Goal: Information Seeking & Learning: Understand process/instructions

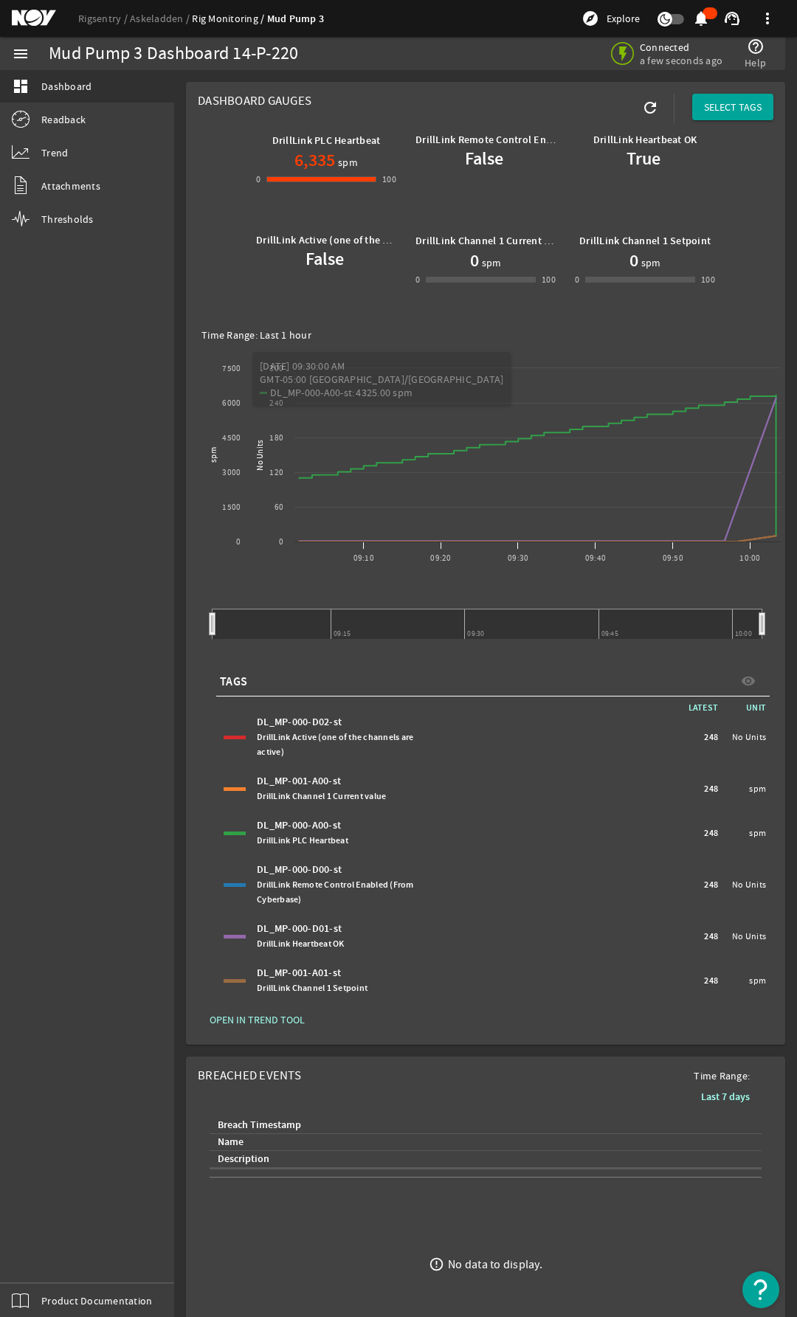
click at [768, 1298] on img "Open Resource Center" at bounding box center [761, 1290] width 37 height 37
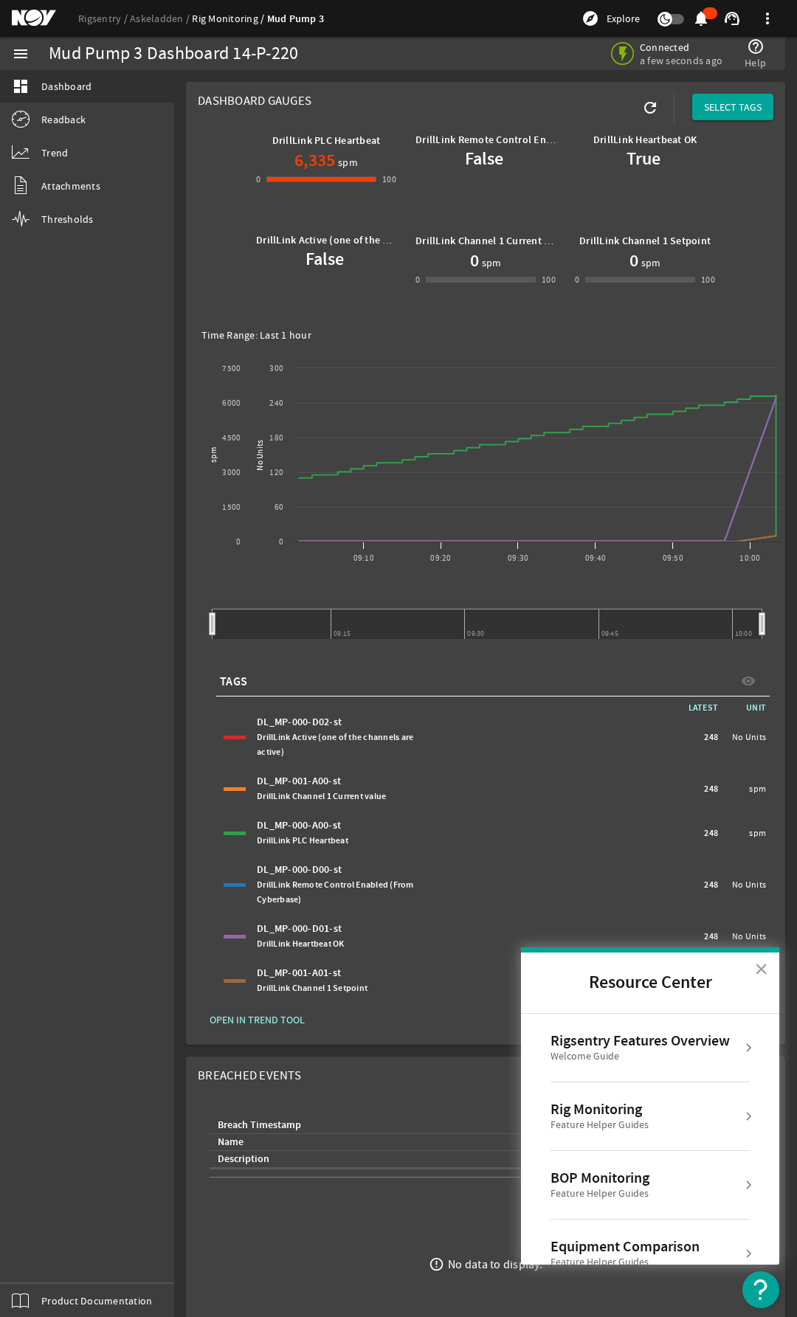
click at [601, 1110] on div "Rig Monitoring" at bounding box center [600, 1109] width 98 height 18
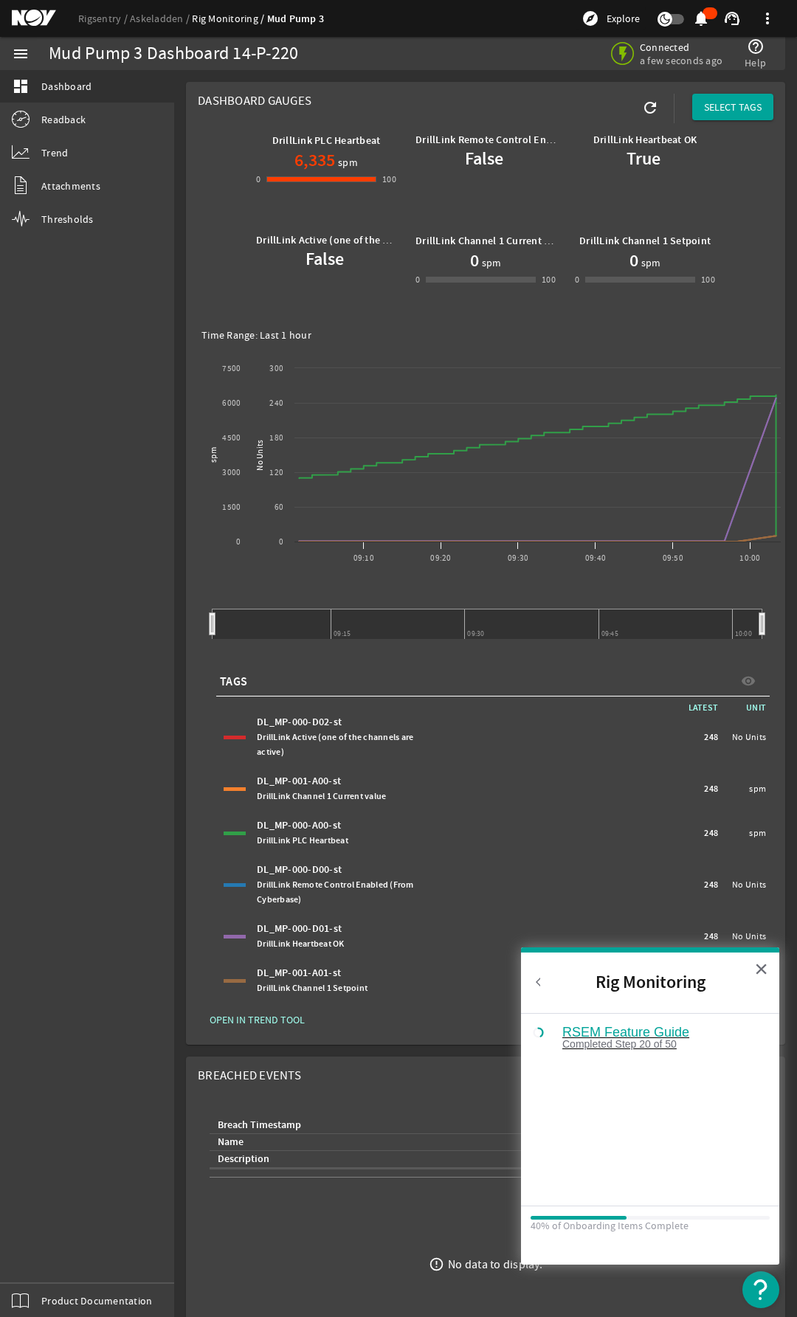
click at [619, 1039] on div "Completed Step 20 of 50" at bounding box center [661, 1044] width 198 height 10
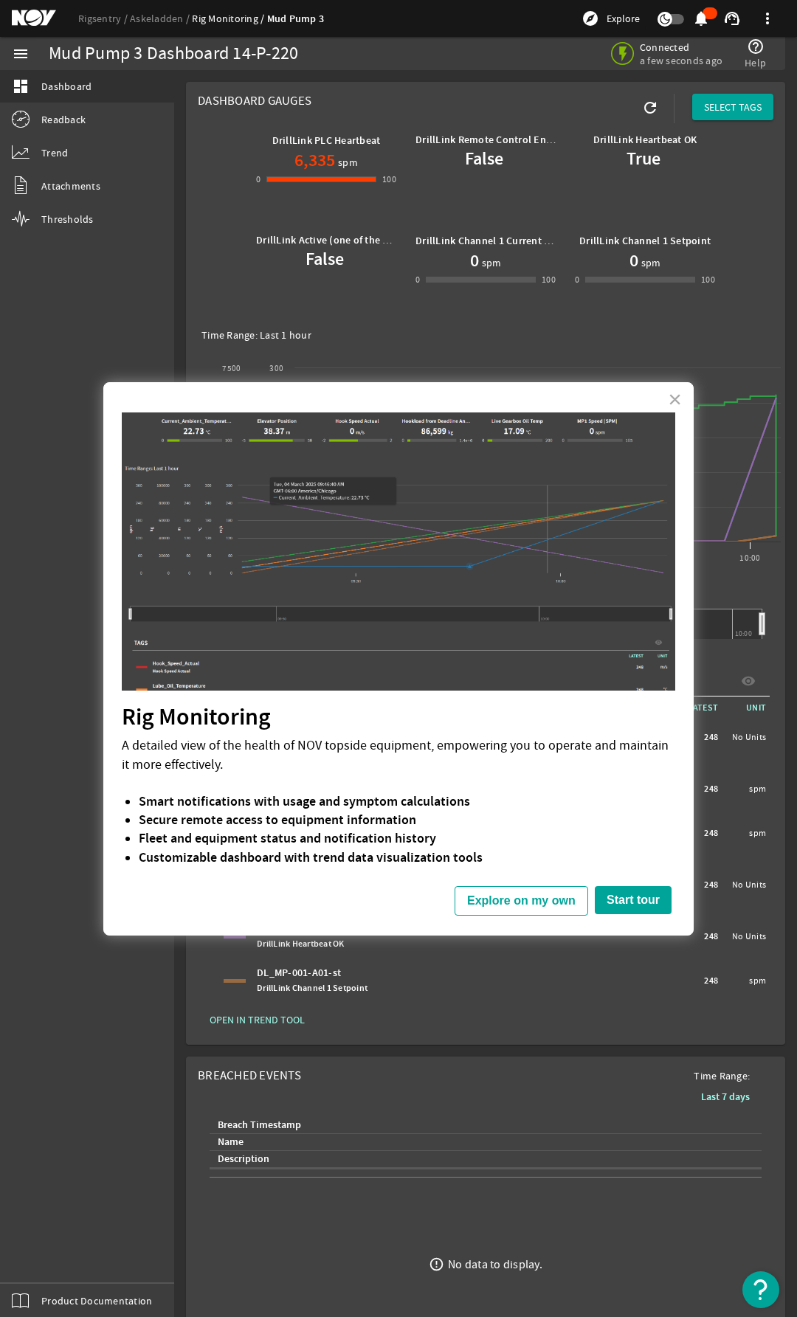
click at [757, 1298] on img "Open Resource Center" at bounding box center [761, 1290] width 37 height 37
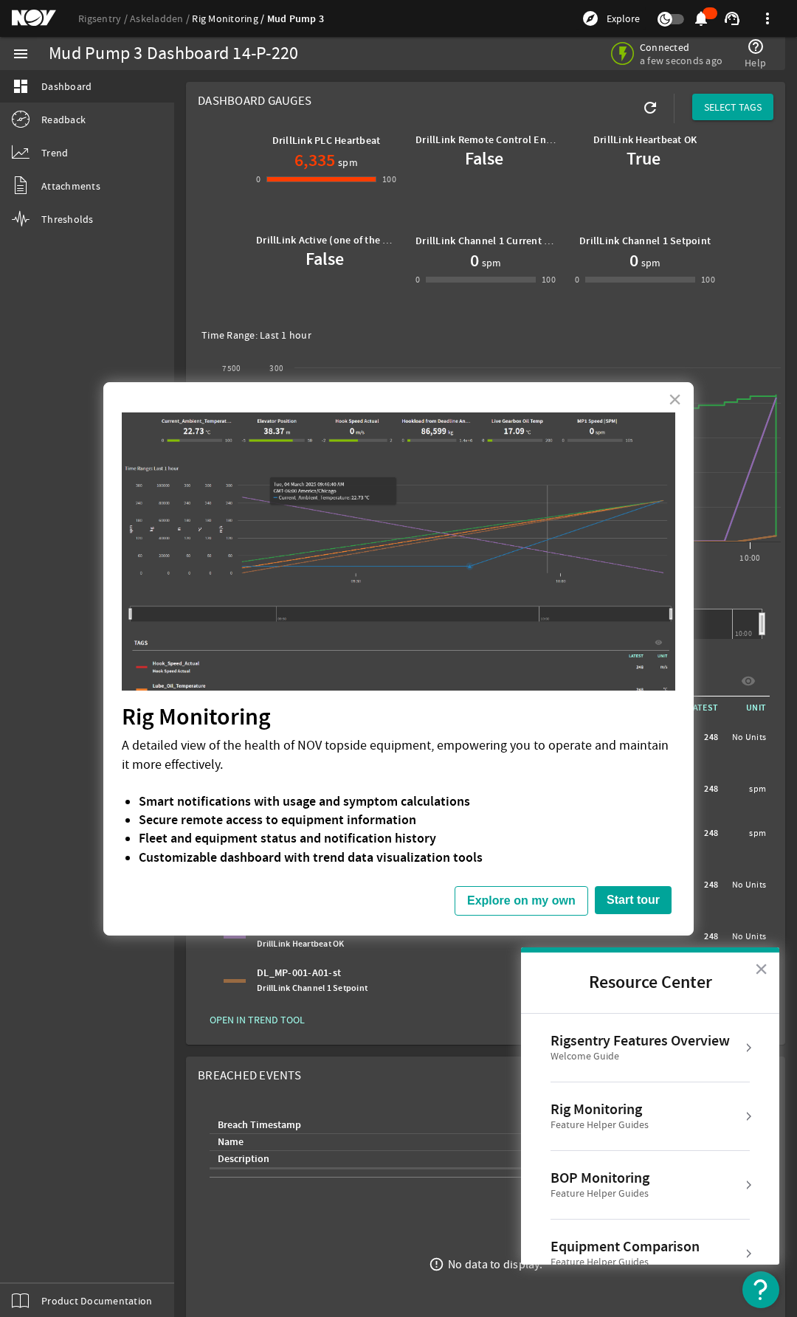
click at [631, 1046] on div "Rigsentry Features Overview" at bounding box center [640, 1041] width 179 height 18
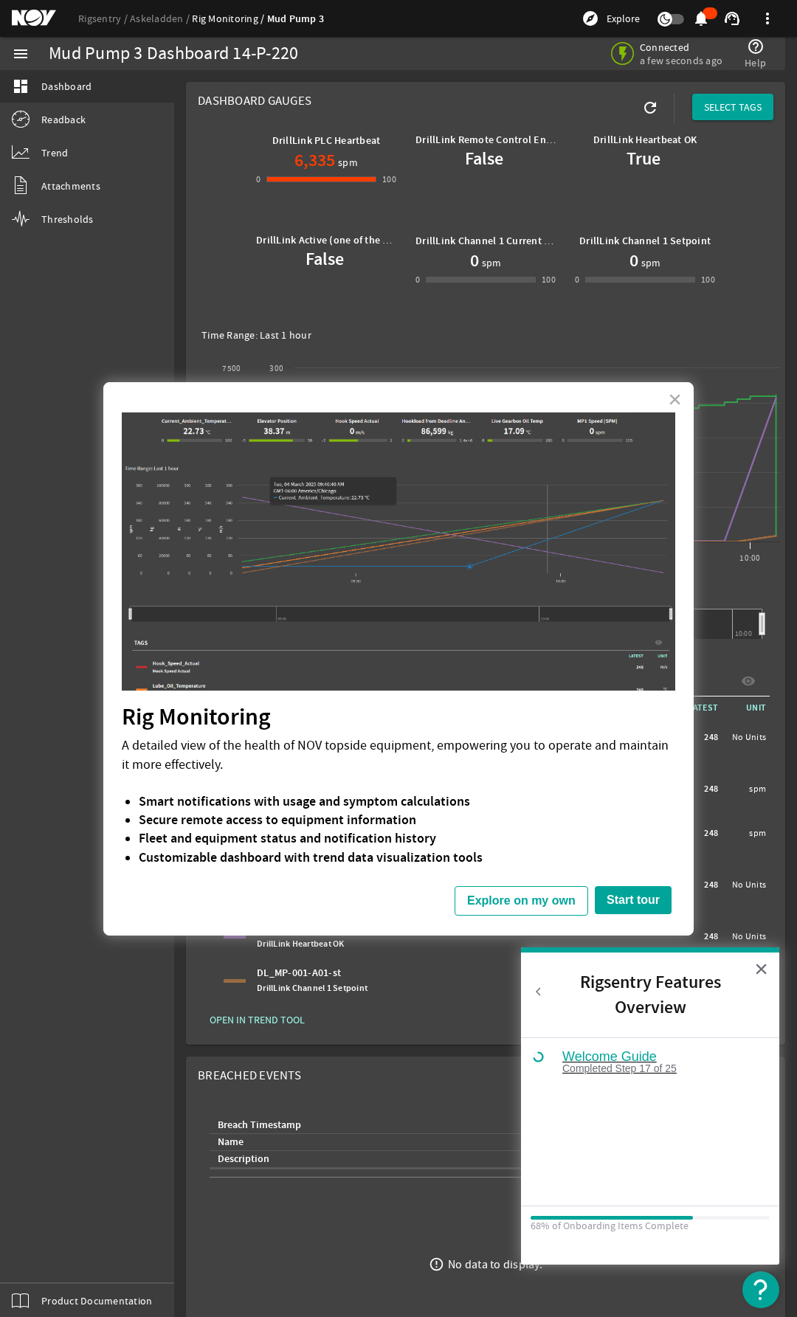
click at [614, 1064] on div "Completed Step 17 of 25" at bounding box center [661, 1069] width 198 height 10
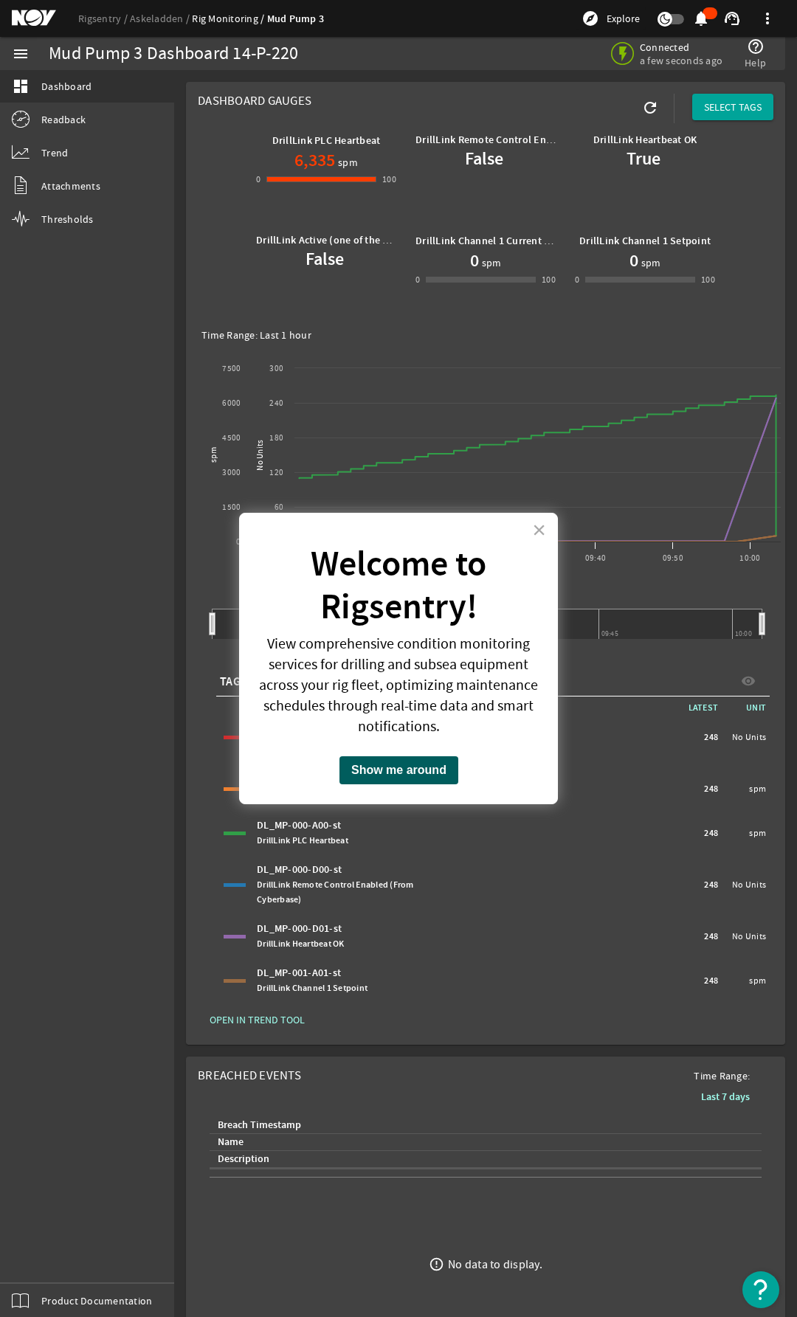
click at [406, 771] on button "Show me around" at bounding box center [399, 771] width 119 height 28
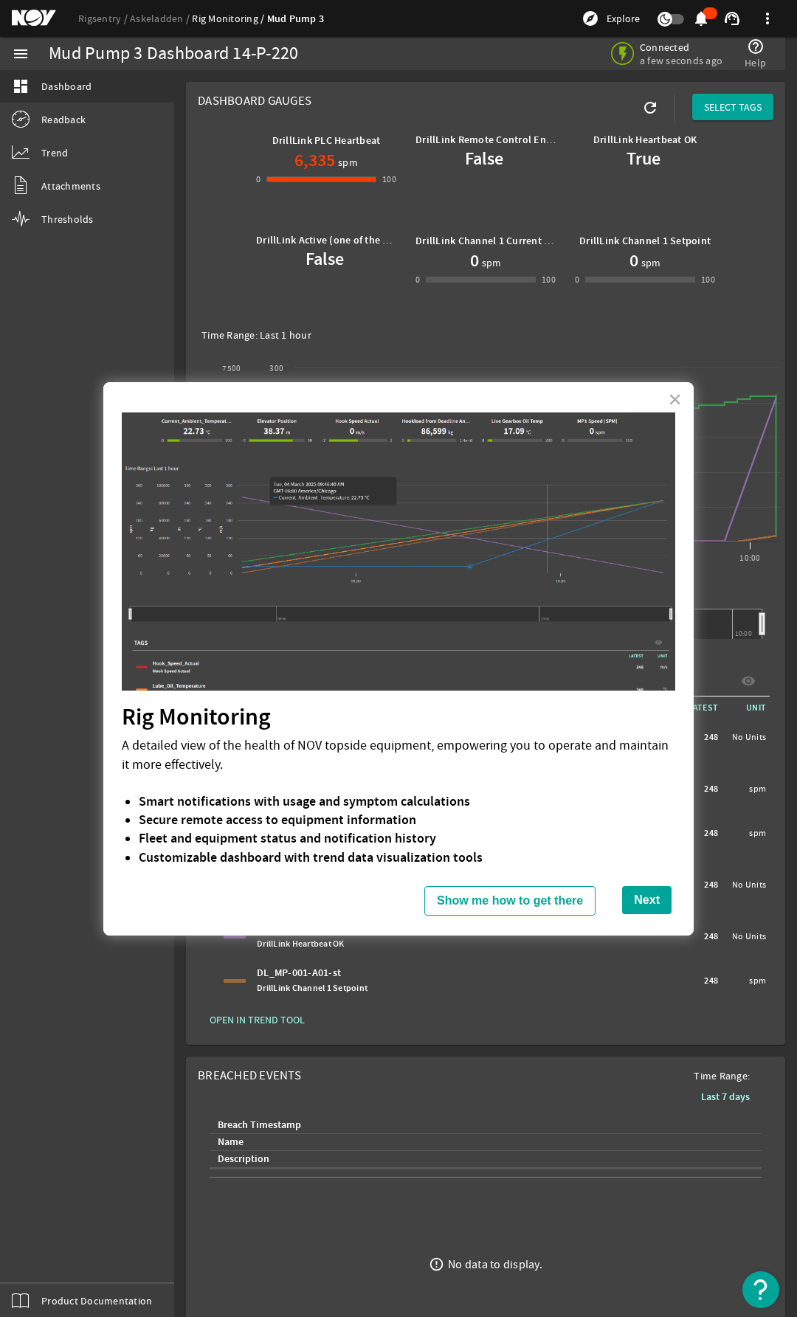
click at [249, 404] on div at bounding box center [399, 546] width 554 height 290
click at [754, 1296] on img "Open Resource Center" at bounding box center [761, 1290] width 37 height 37
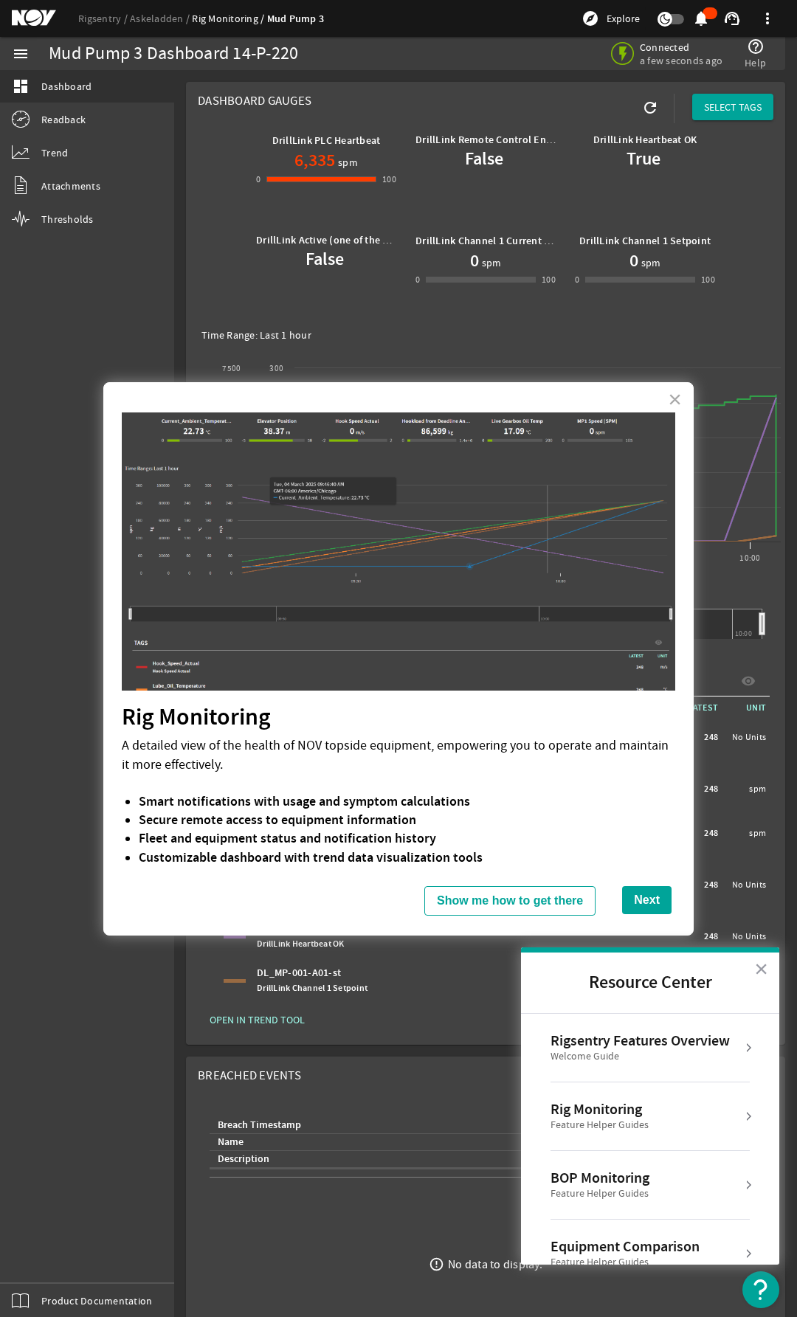
click at [655, 1187] on div "BOP Monitoring Feature Helper Guides" at bounding box center [650, 1185] width 199 height 32
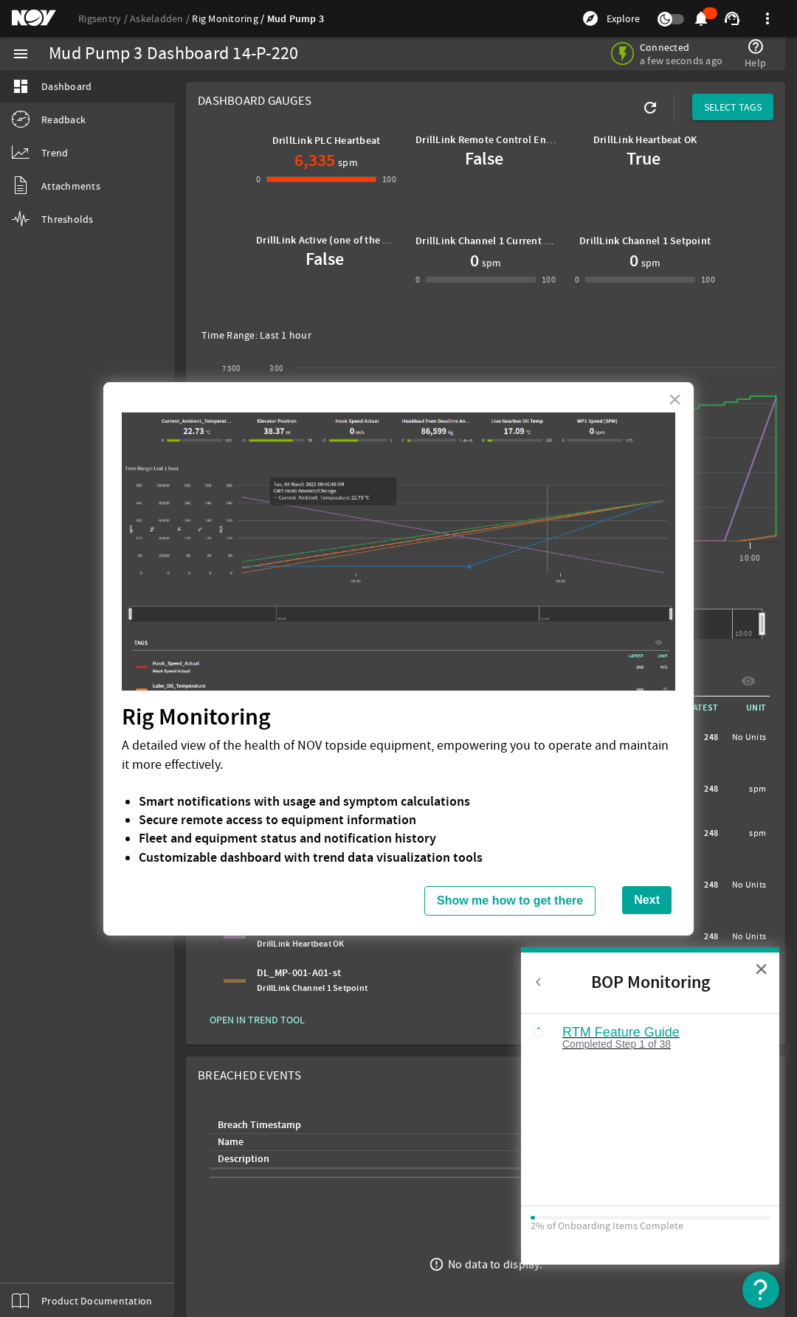
click at [621, 1041] on div "Completed Step 1 of 38" at bounding box center [661, 1044] width 198 height 10
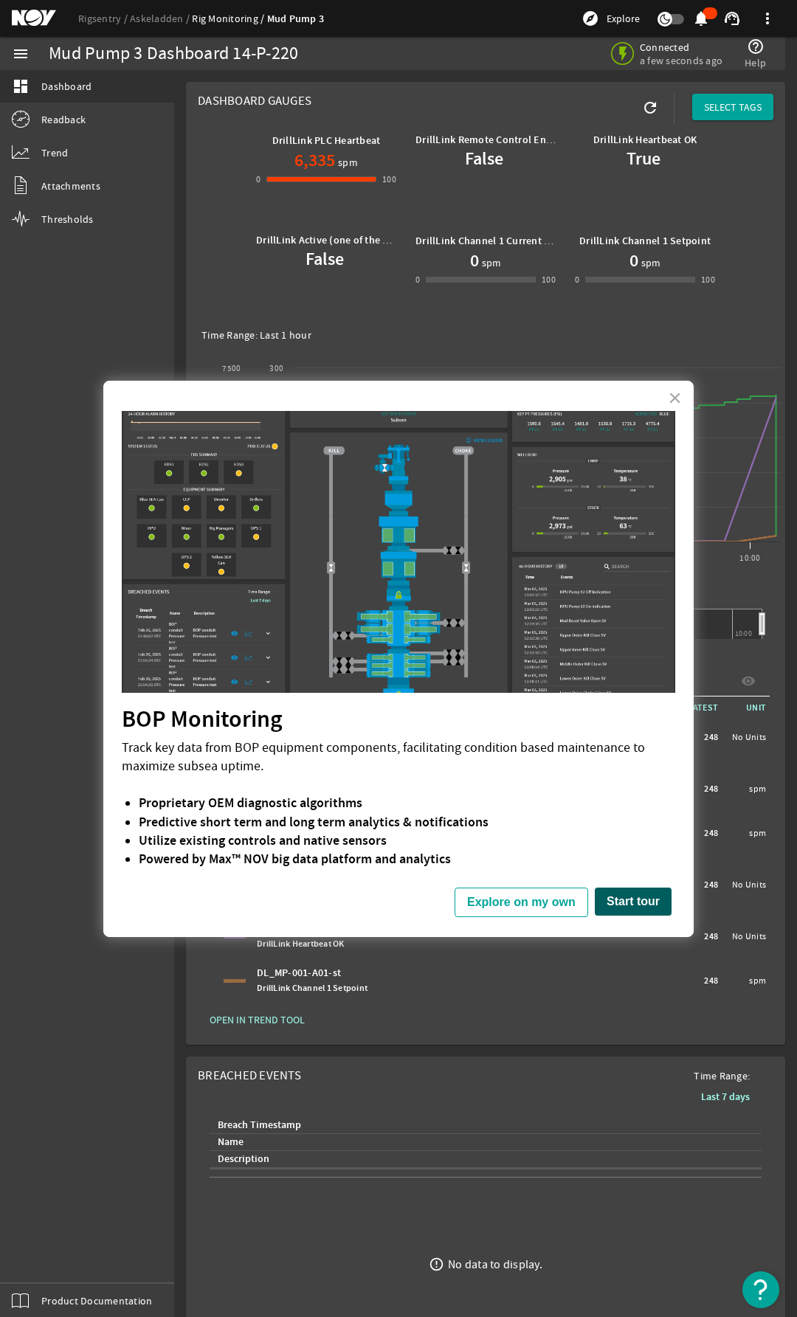
click at [640, 905] on button "Start tour" at bounding box center [633, 902] width 77 height 28
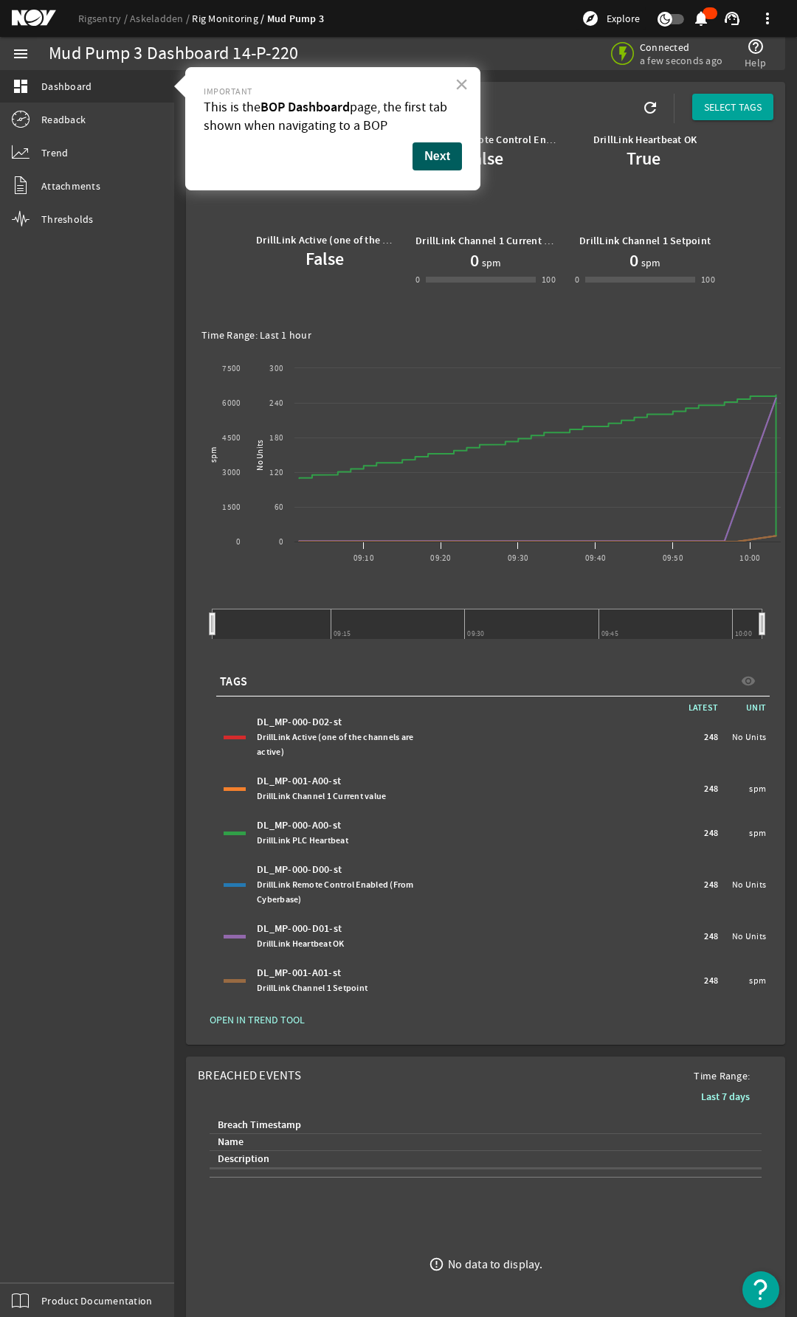
click at [435, 161] on button "Next" at bounding box center [437, 156] width 49 height 28
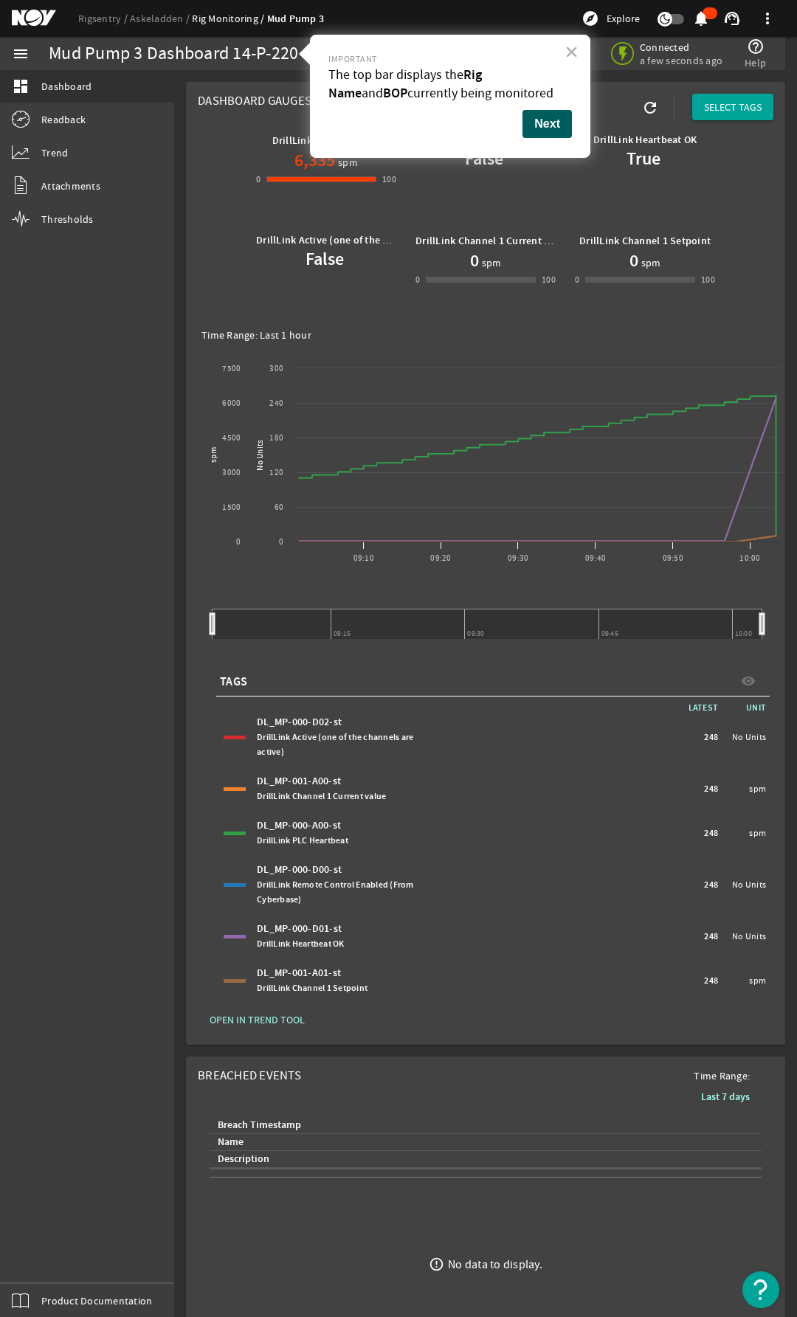
click at [544, 127] on button "Next" at bounding box center [547, 124] width 49 height 28
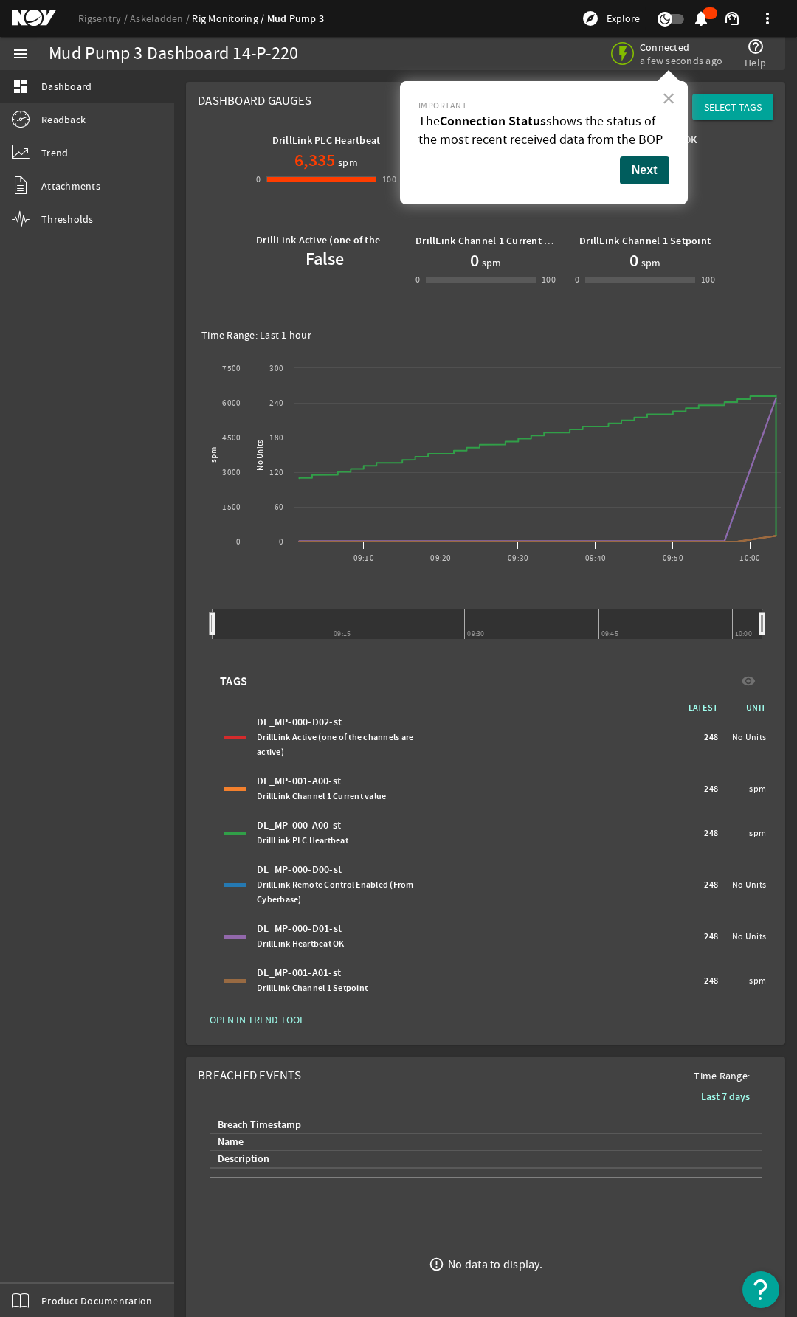
click at [635, 173] on button "Next" at bounding box center [644, 170] width 49 height 28
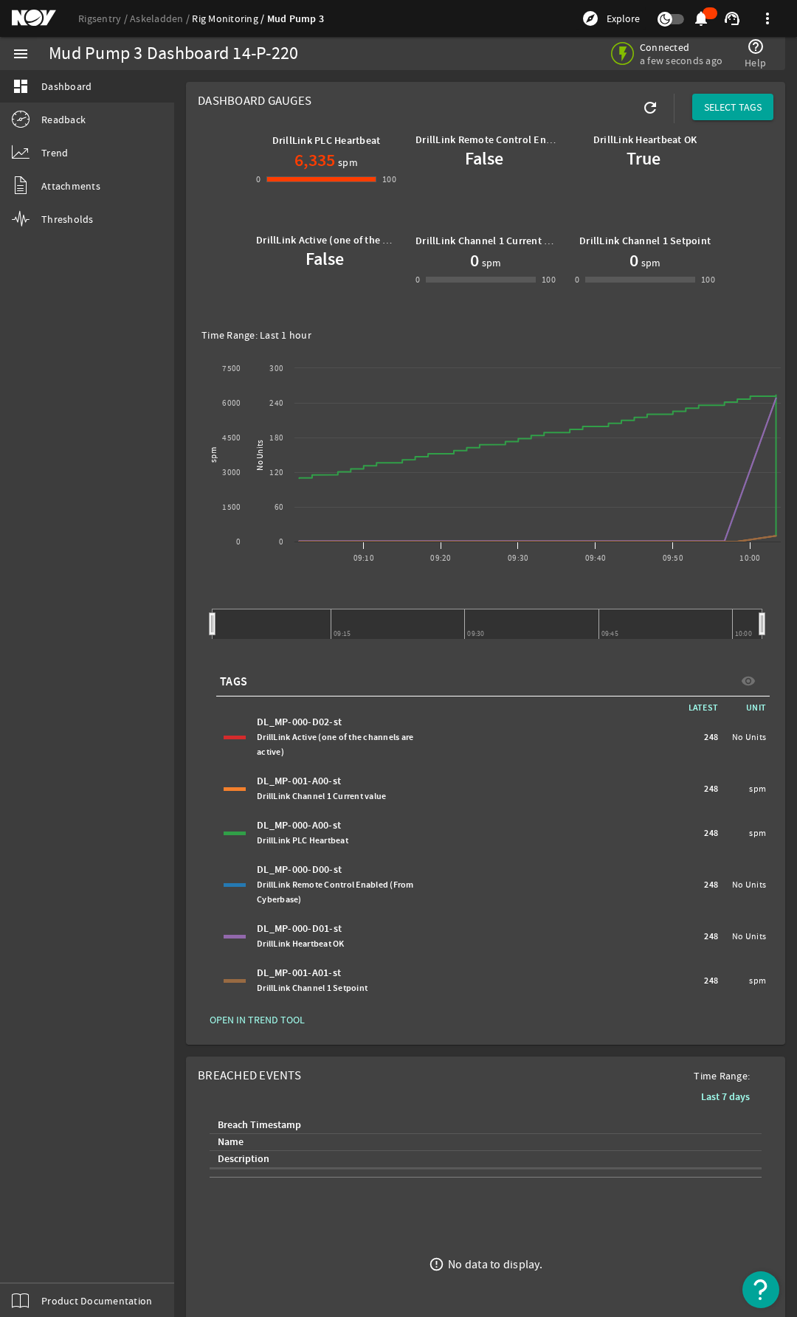
click at [755, 1289] on img "Open Resource Center" at bounding box center [761, 1290] width 37 height 37
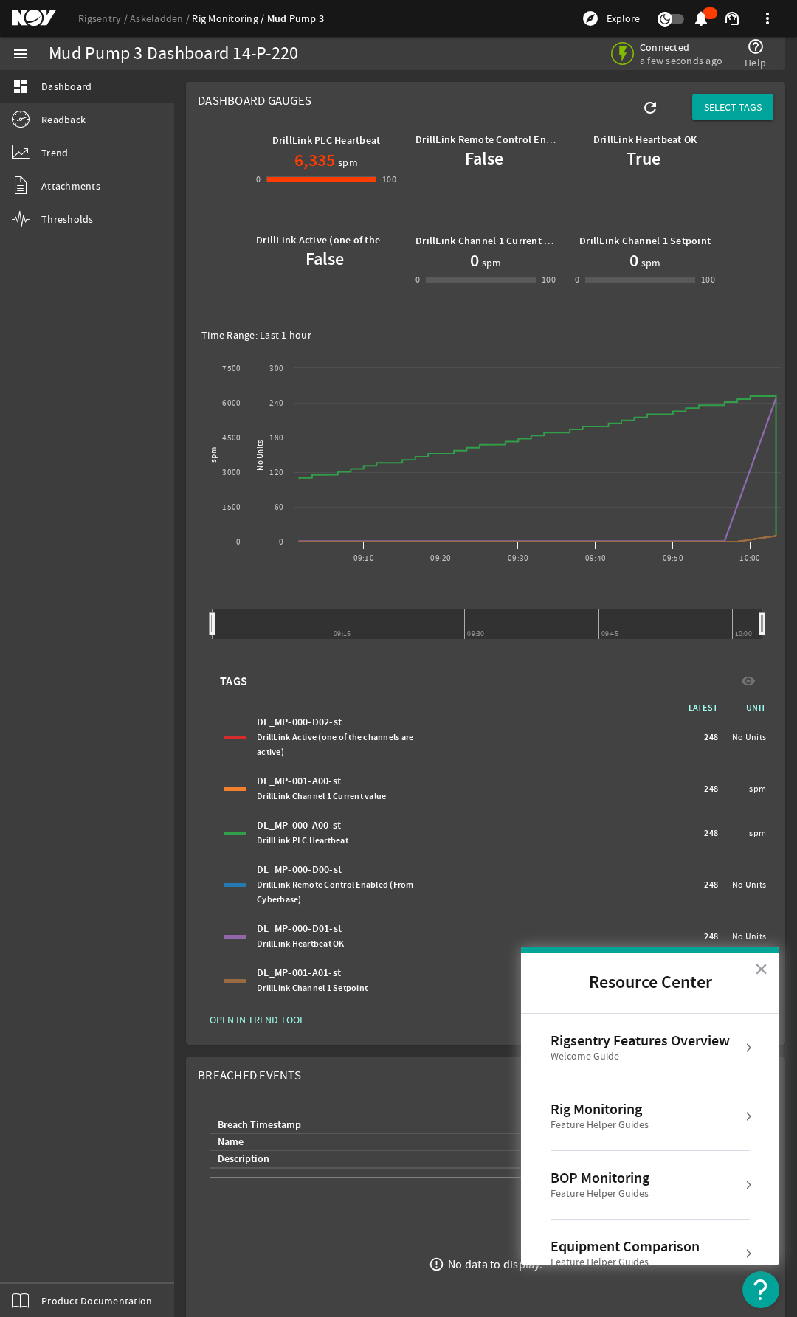
click at [618, 1191] on div "Feature Helper Guides" at bounding box center [600, 1194] width 99 height 15
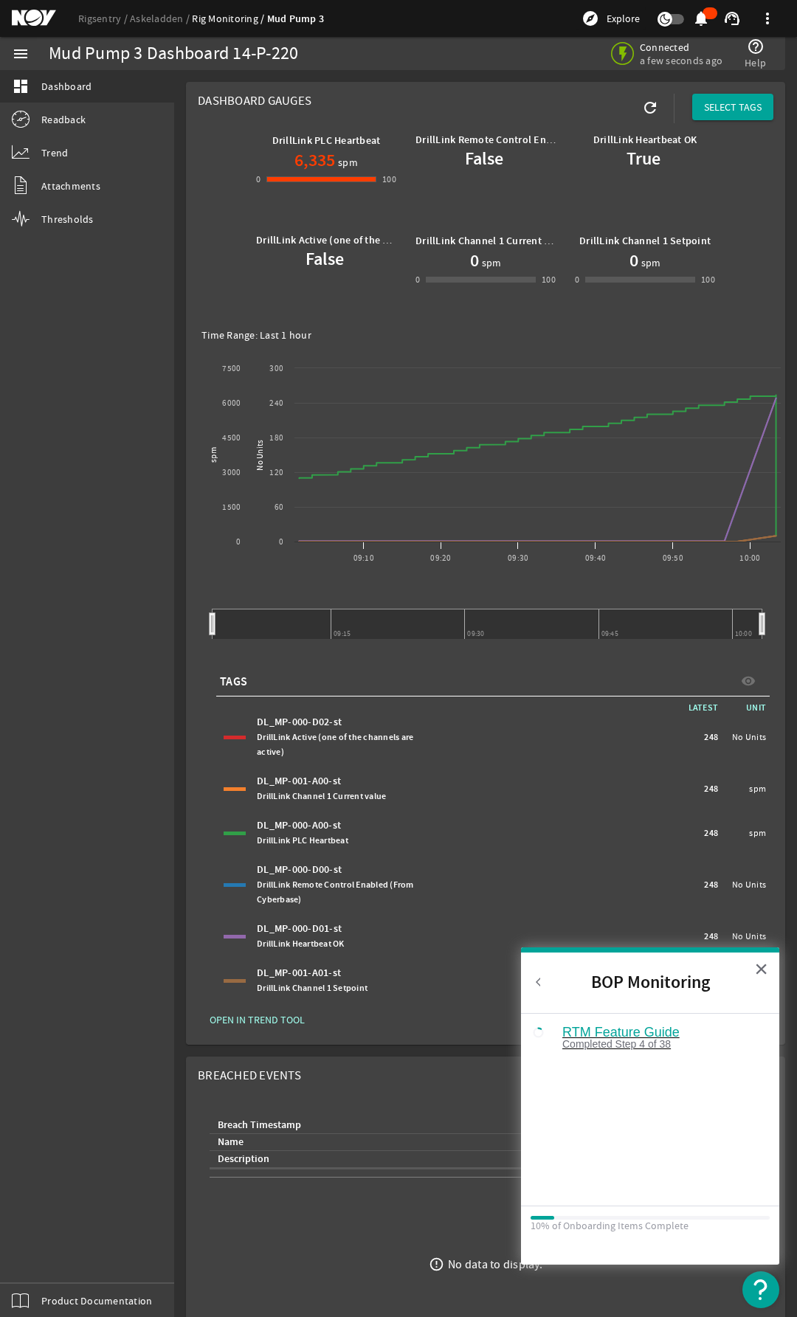
click at [648, 1039] on div "Completed Step 4 of 38" at bounding box center [661, 1044] width 198 height 10
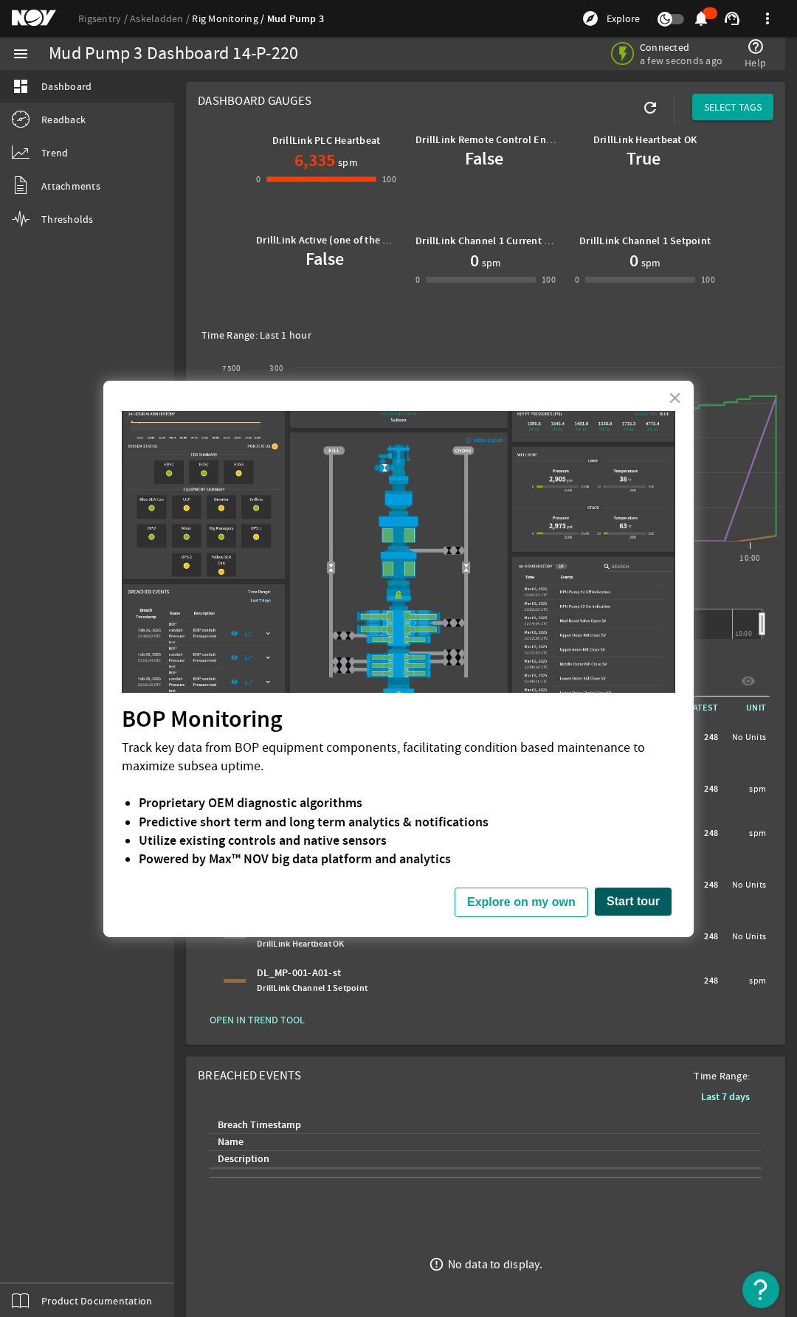
click at [641, 907] on button "Start tour" at bounding box center [633, 902] width 77 height 28
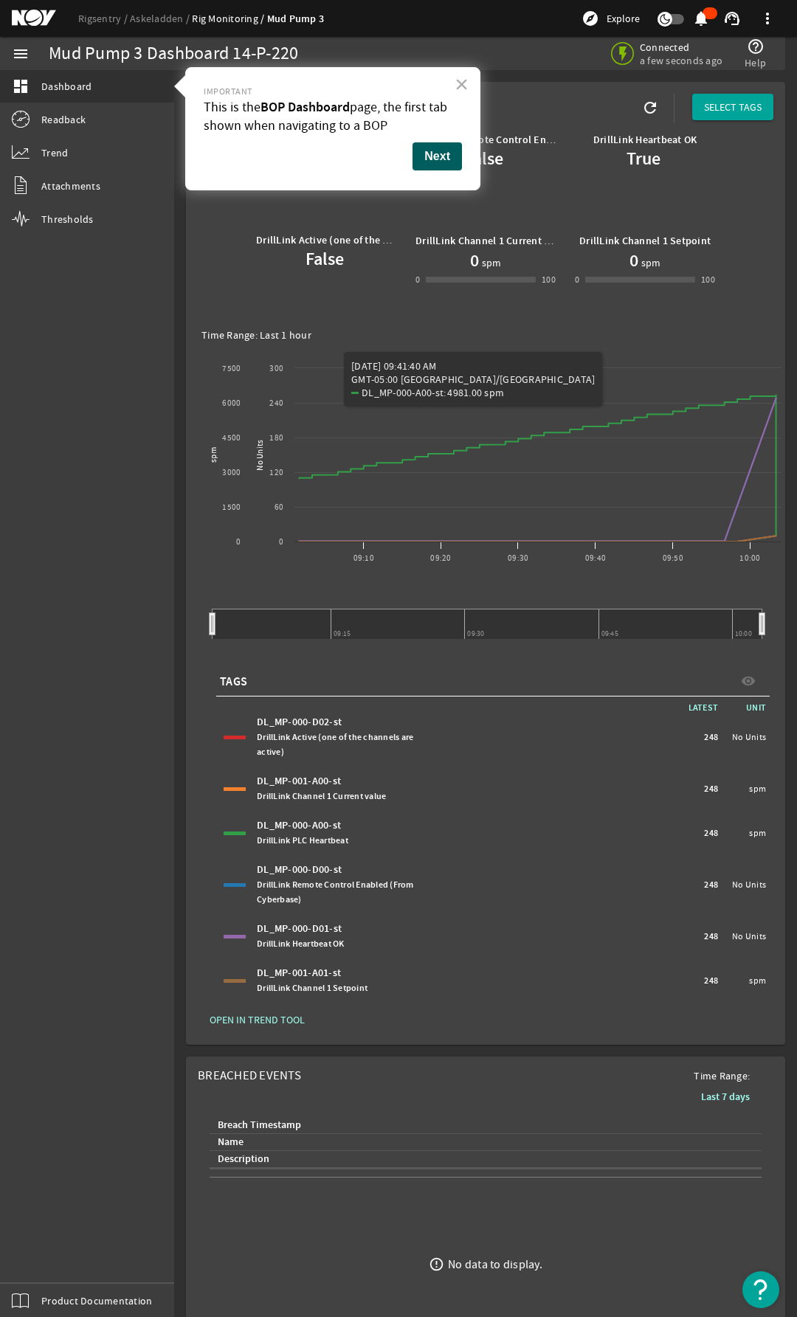
click at [420, 153] on button "Next" at bounding box center [437, 156] width 49 height 28
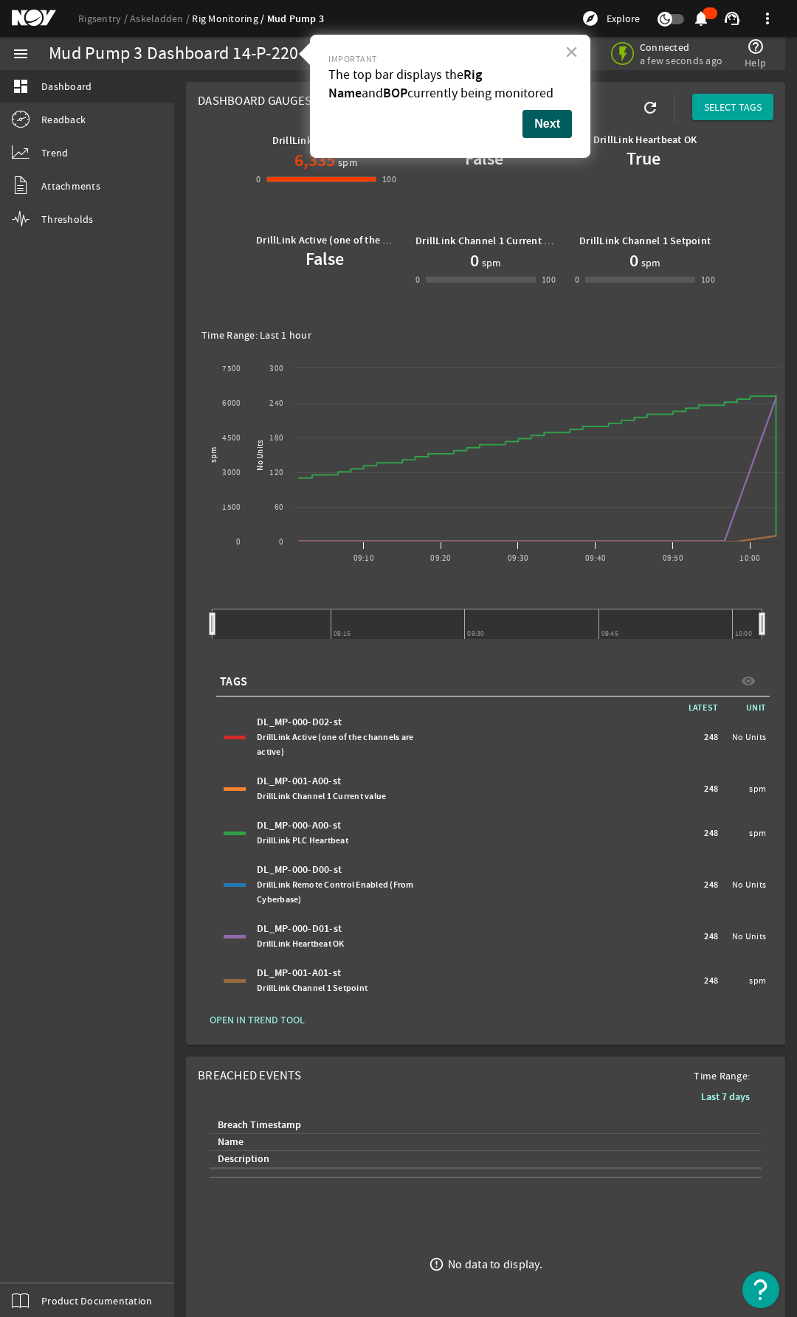
click at [540, 125] on button "Next" at bounding box center [547, 124] width 49 height 28
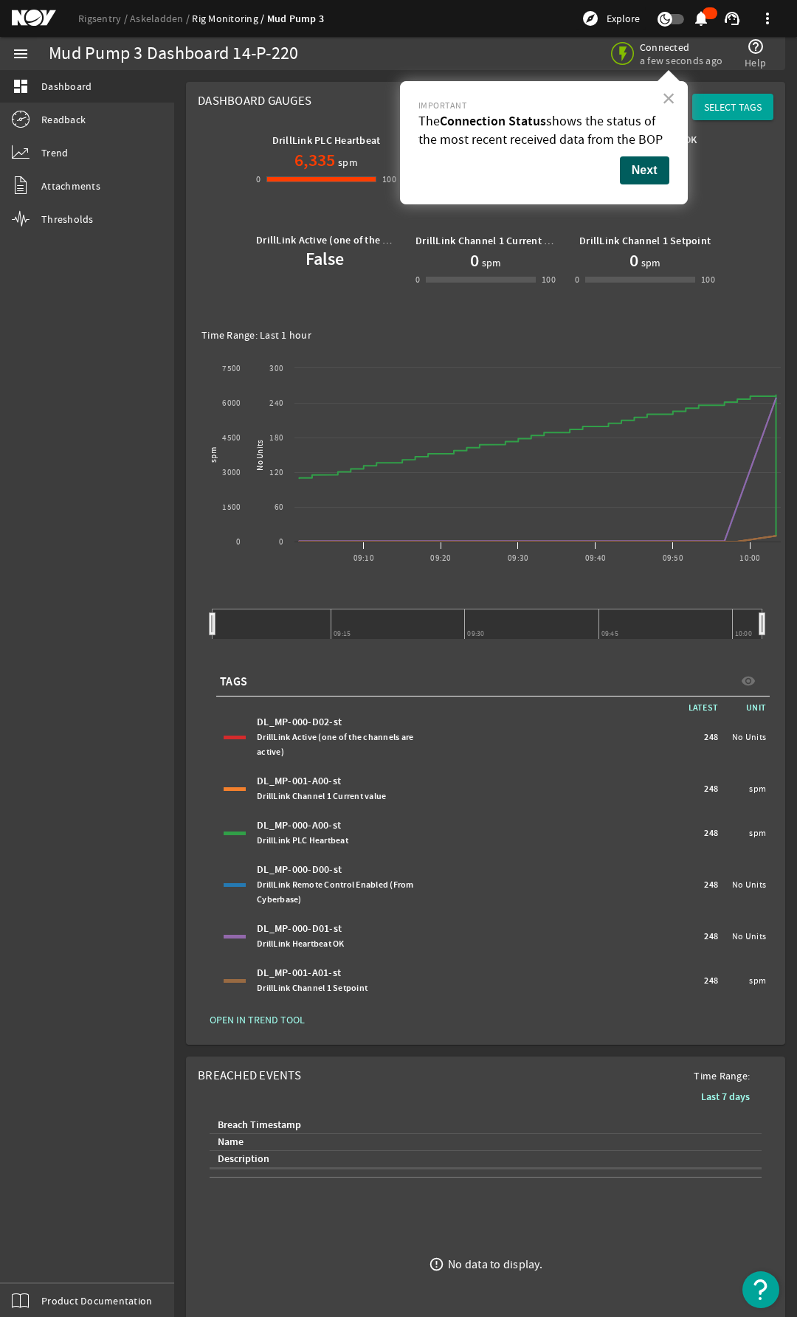
click at [646, 170] on button "Next" at bounding box center [644, 170] width 49 height 28
